Goal: Check status: Check status

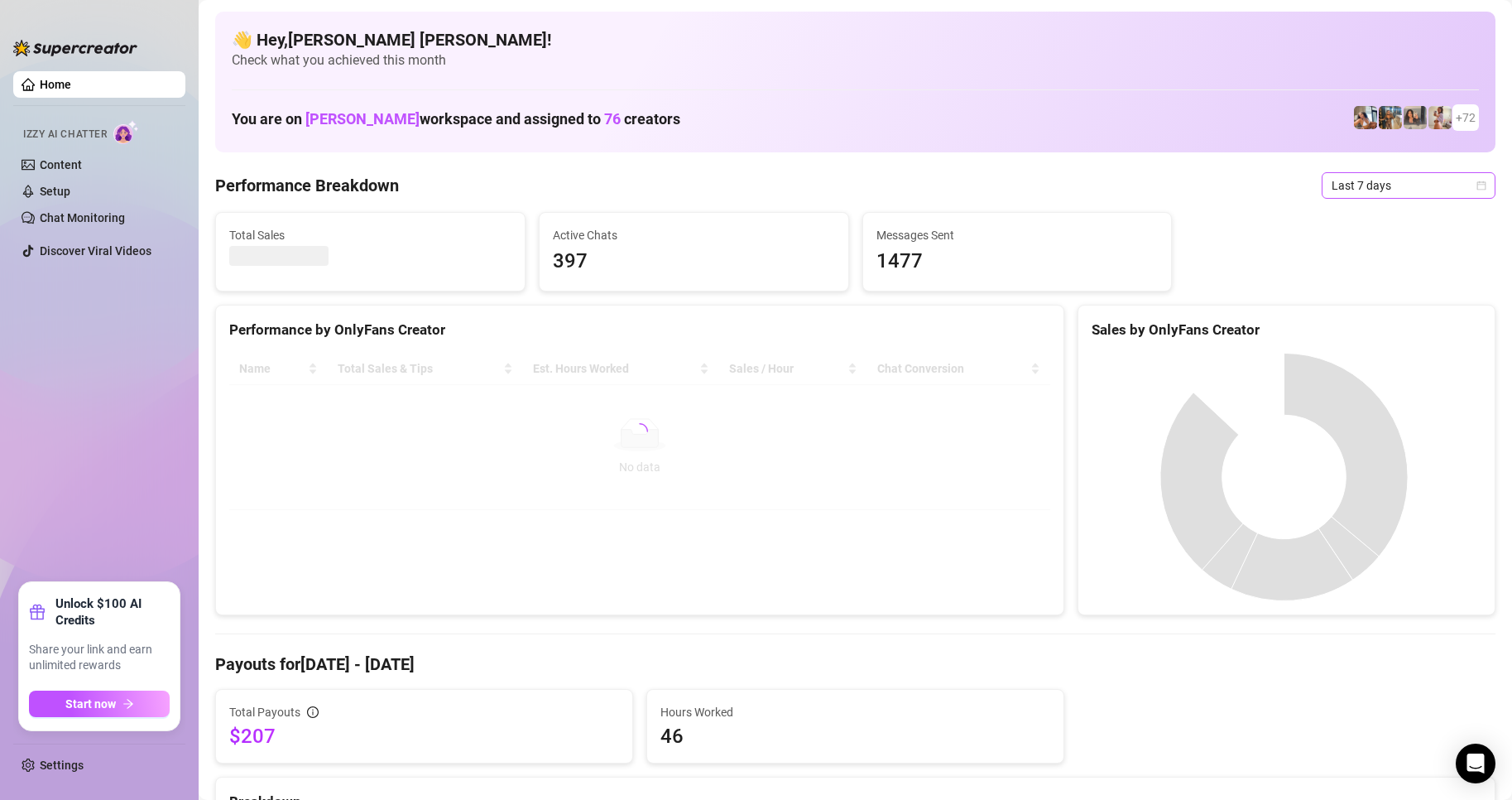
click at [1477, 185] on icon "calendar" at bounding box center [1482, 185] width 10 height 10
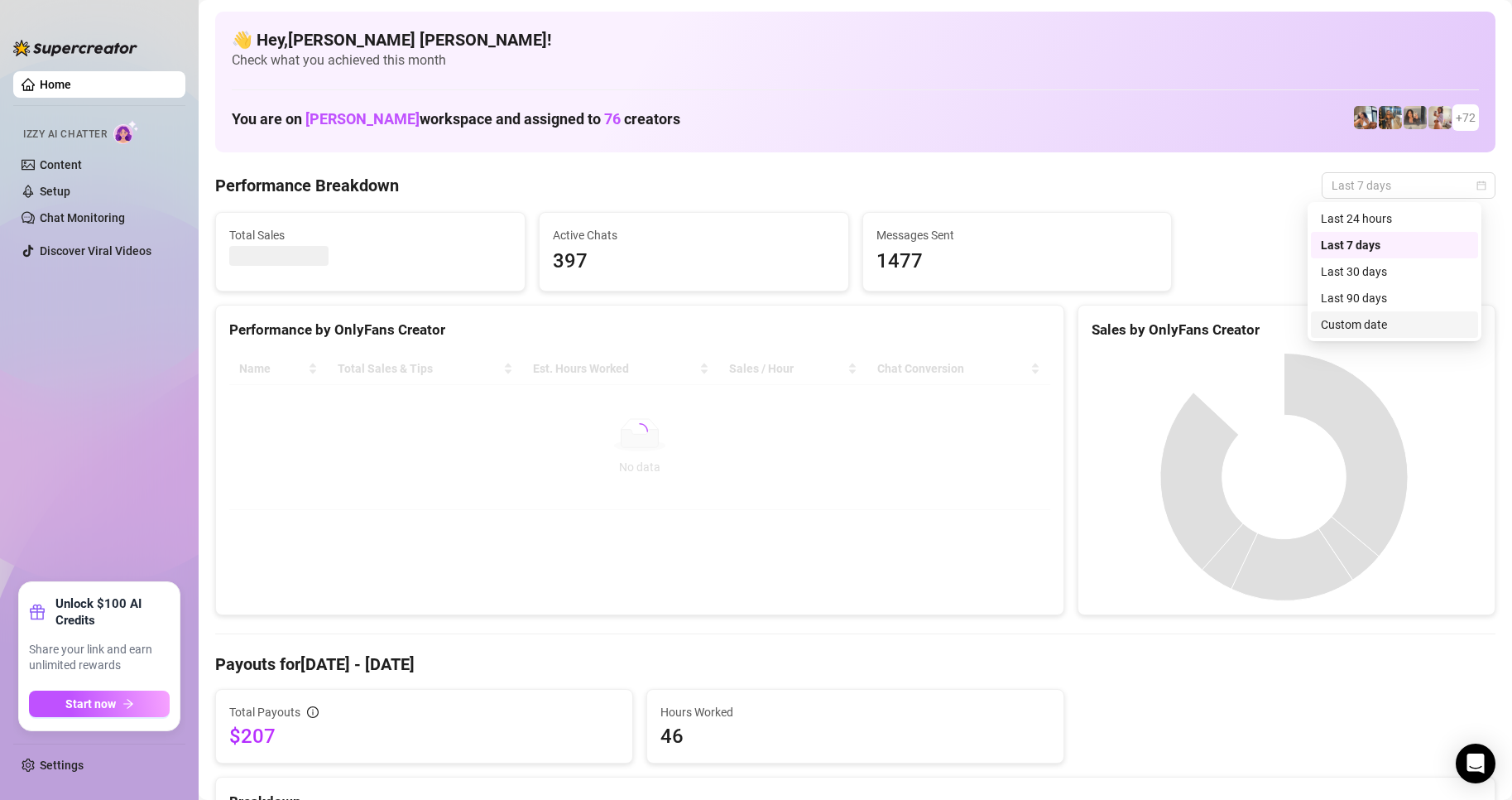
click at [1381, 321] on div "Custom date" at bounding box center [1394, 324] width 148 height 19
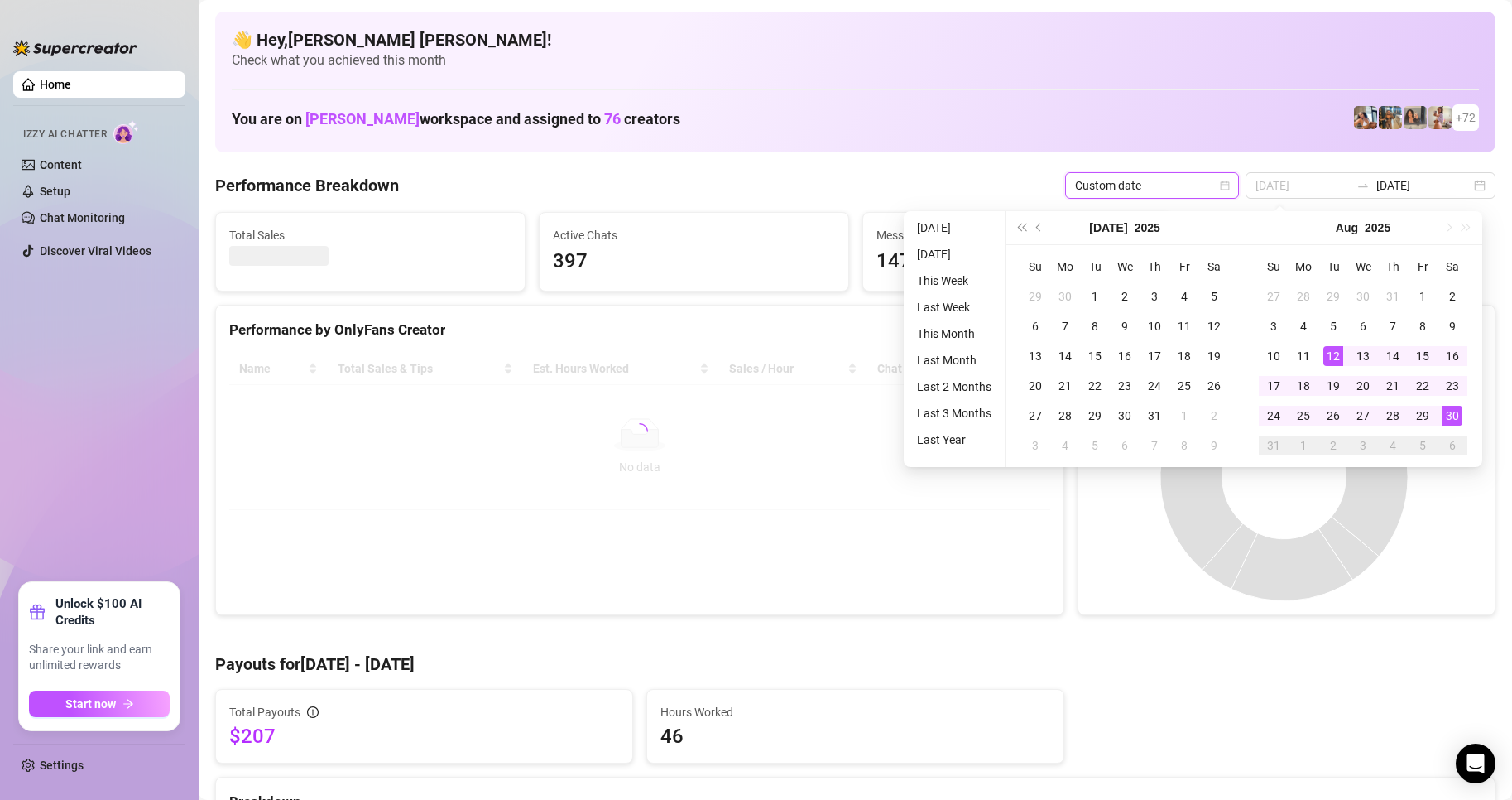
type input "[DATE]"
click at [1451, 414] on div "30" at bounding box center [1452, 415] width 20 height 20
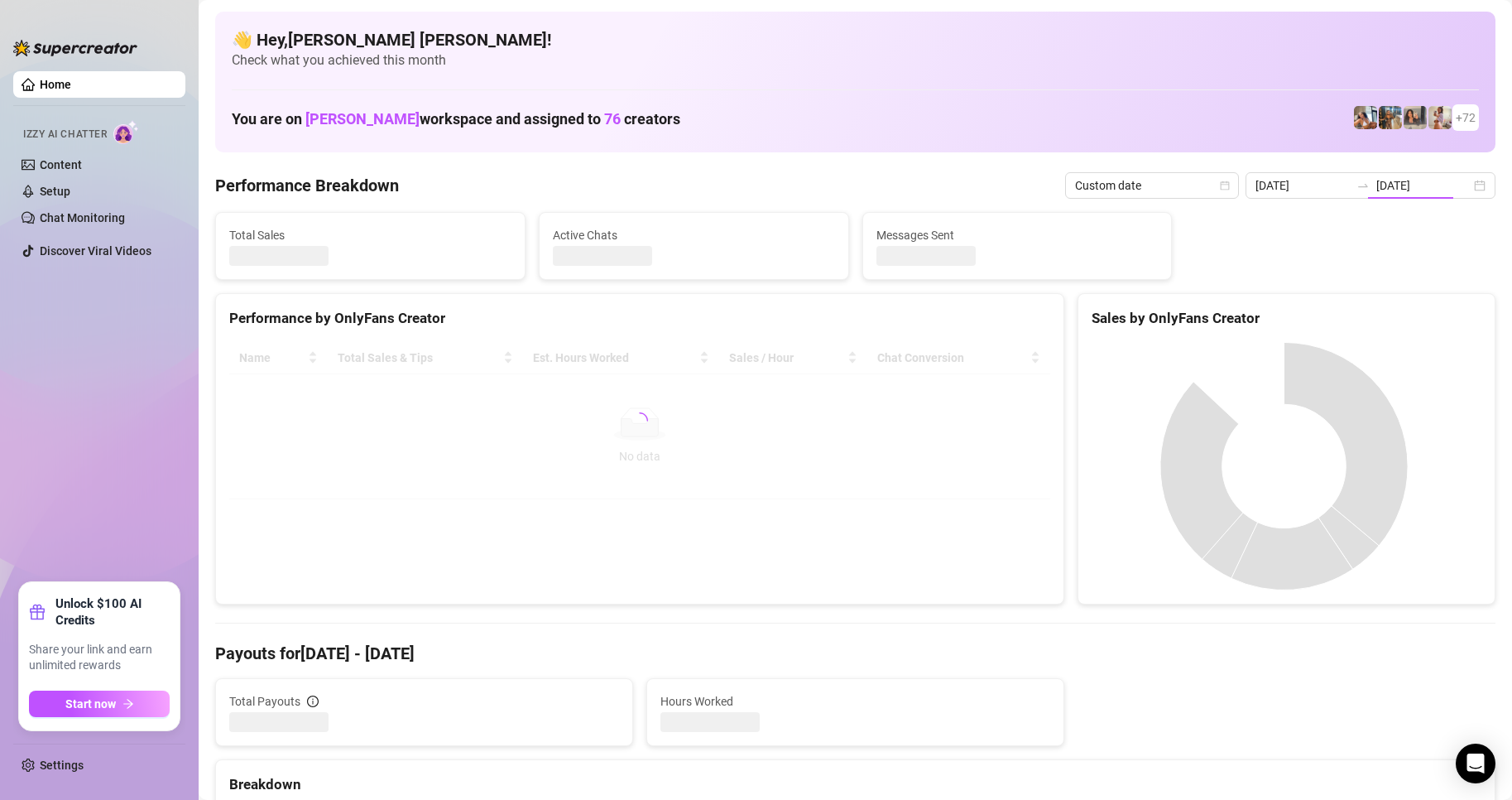
type input "[DATE]"
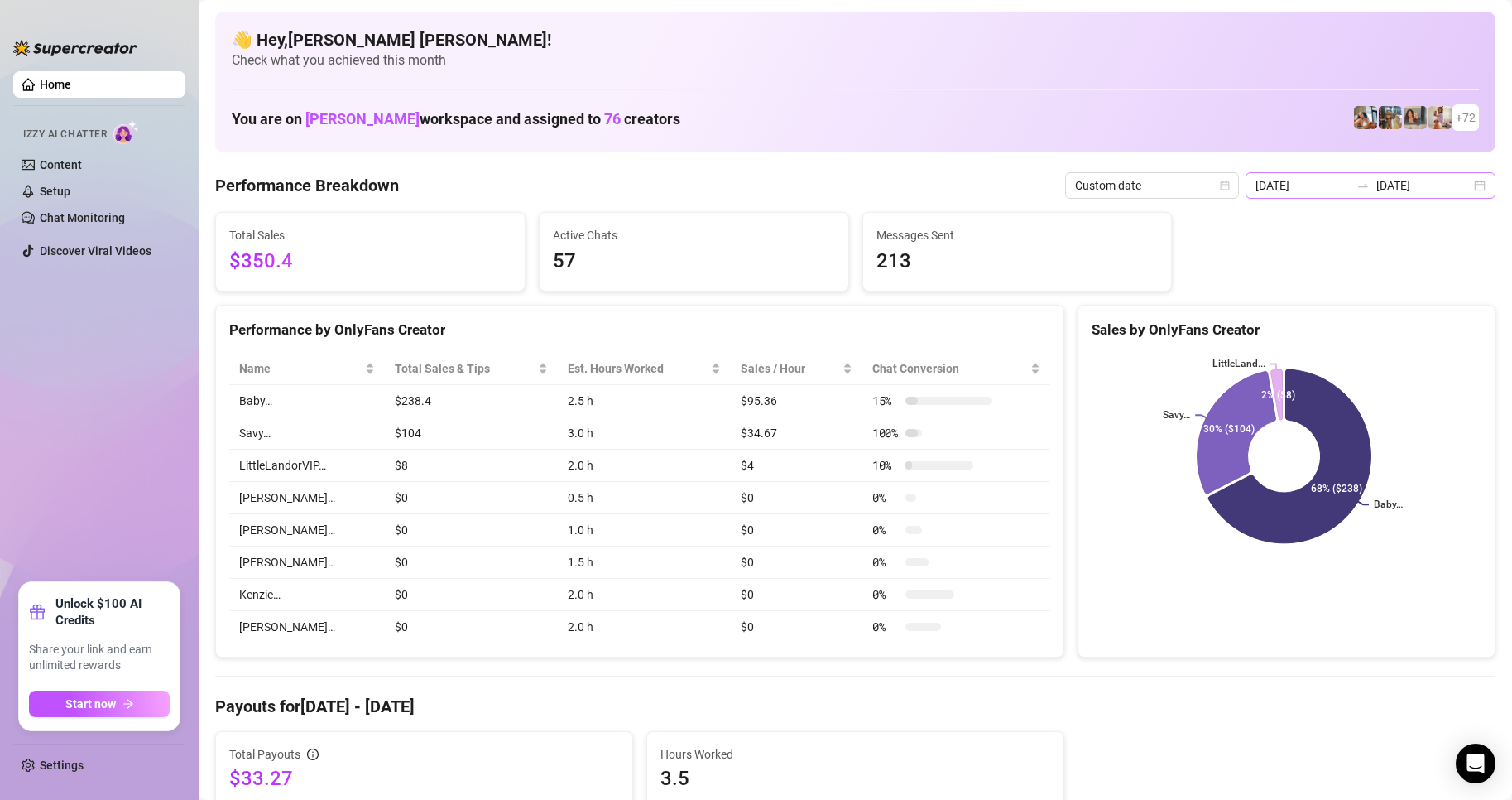
click at [1469, 185] on div "[DATE] [DATE]" at bounding box center [1370, 185] width 250 height 27
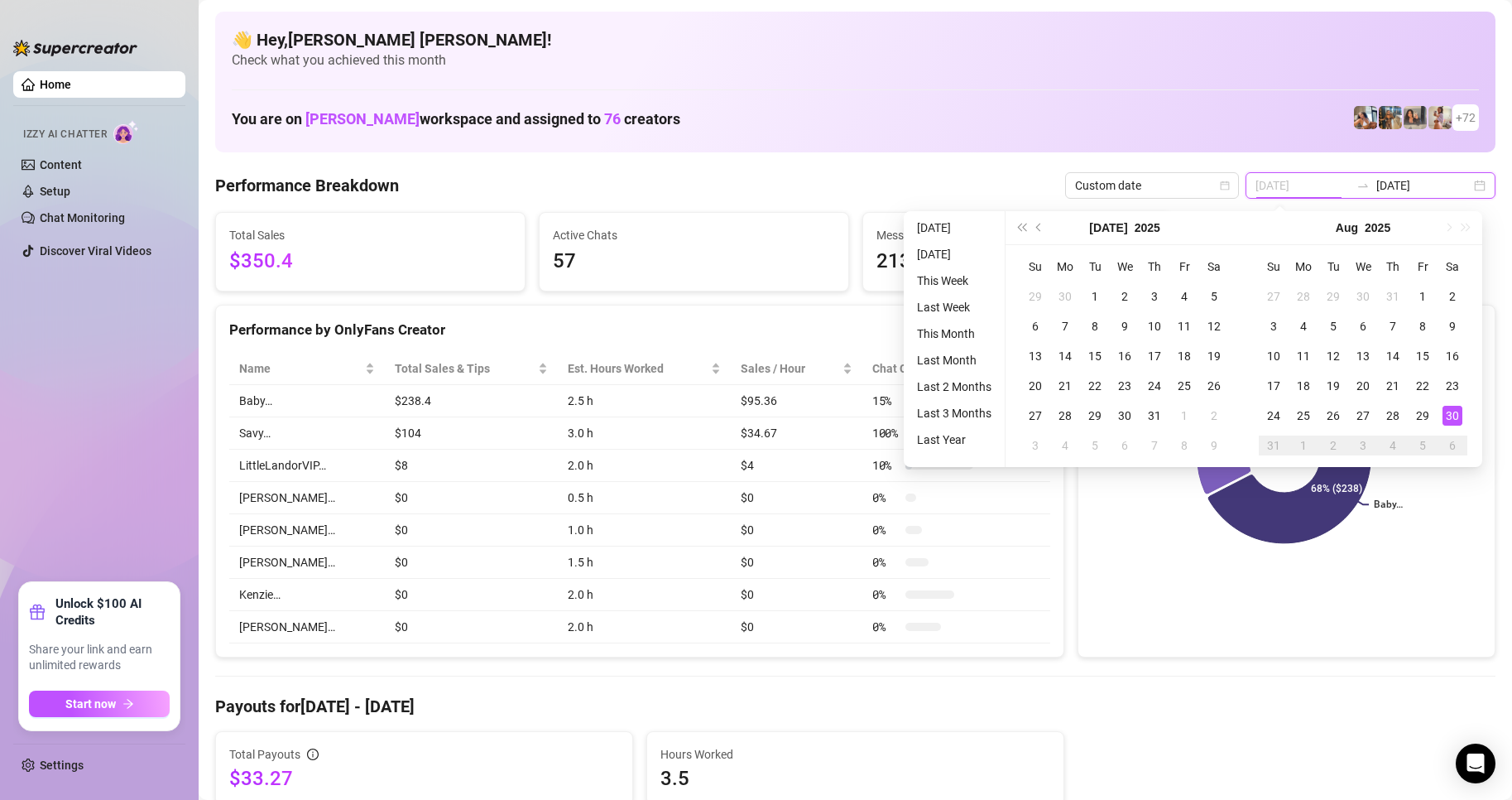
type input "[DATE]"
click at [1451, 418] on div "30" at bounding box center [1452, 415] width 20 height 20
